Goal: Task Accomplishment & Management: Complete application form

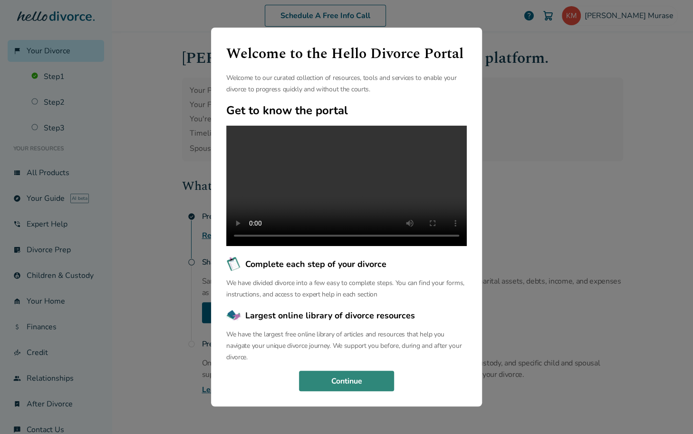
click at [358, 391] on button "Continue" at bounding box center [346, 380] width 95 height 21
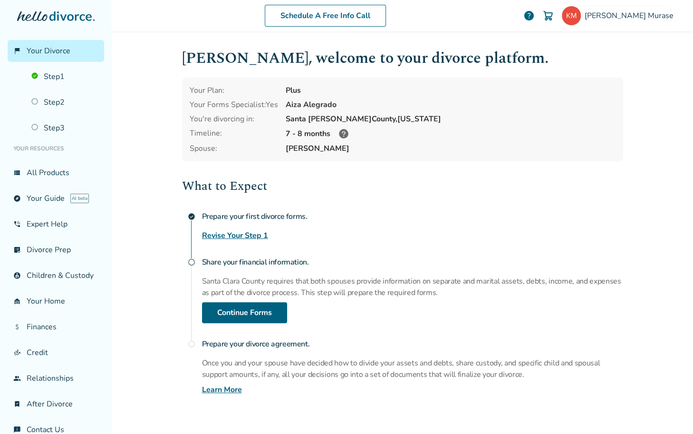
click at [238, 232] on link "Revise Your Step 1" at bounding box center [235, 235] width 66 height 11
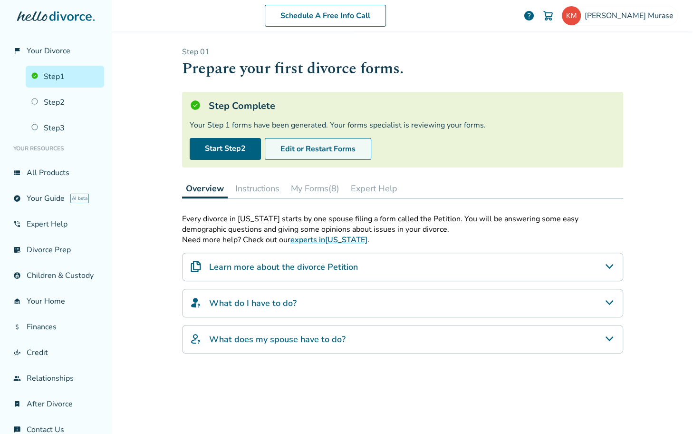
click at [322, 148] on button "Edit or Restart Forms" at bounding box center [318, 149] width 106 height 22
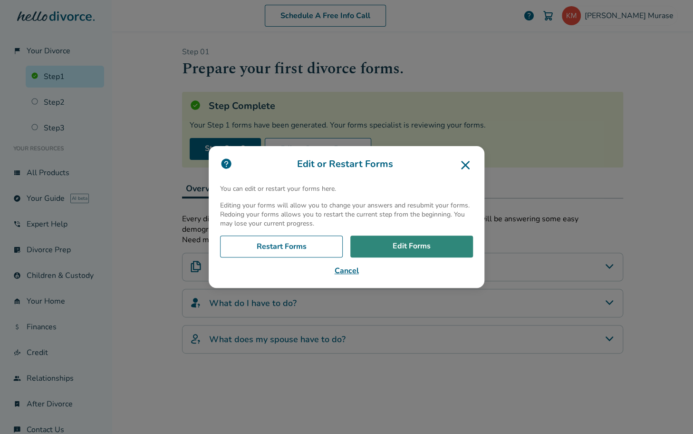
click at [415, 248] on link "Edit Forms" at bounding box center [411, 246] width 123 height 22
